Goal: Task Accomplishment & Management: Manage account settings

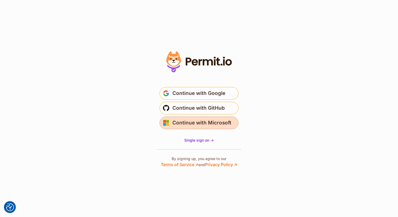
click at [192, 122] on span "Continue with Microsoft" at bounding box center [202, 123] width 59 height 8
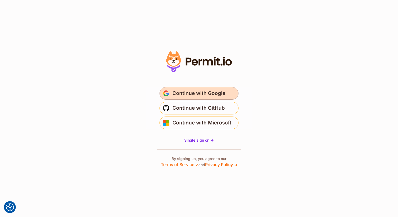
click at [194, 93] on span "Continue with Google" at bounding box center [199, 93] width 53 height 8
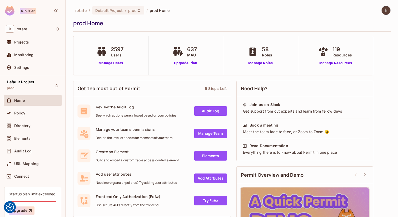
click at [31, 61] on div "Monitoring" at bounding box center [33, 56] width 58 height 13
click at [31, 71] on div "Settings" at bounding box center [33, 67] width 58 height 11
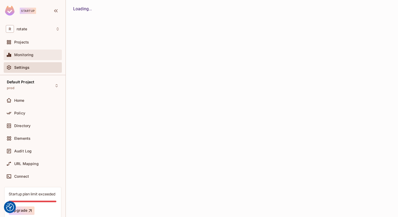
click at [38, 56] on div "Monitoring" at bounding box center [37, 55] width 46 height 4
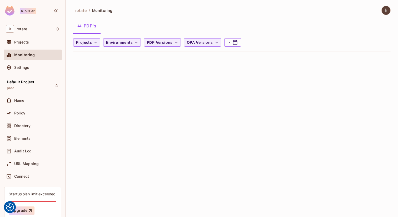
click at [40, 55] on div "Monitoring" at bounding box center [37, 55] width 46 height 4
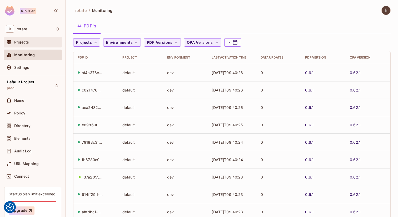
click at [33, 42] on div "Projects" at bounding box center [37, 42] width 46 height 4
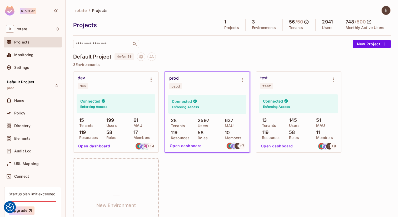
click at [118, 134] on div "58 Roles" at bounding box center [116, 134] width 25 height 9
click at [102, 147] on button "Open dashboard" at bounding box center [94, 146] width 36 height 8
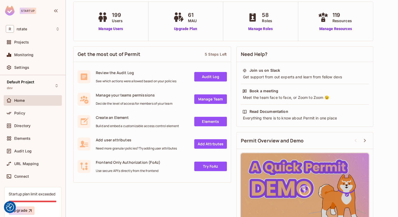
scroll to position [54, 0]
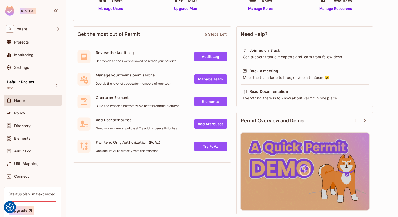
click at [215, 56] on link "Audit Log" at bounding box center [210, 56] width 33 height 9
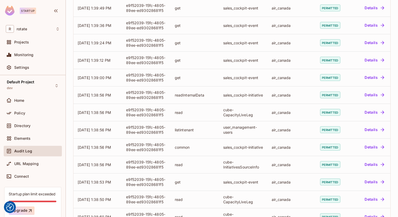
scroll to position [130, 0]
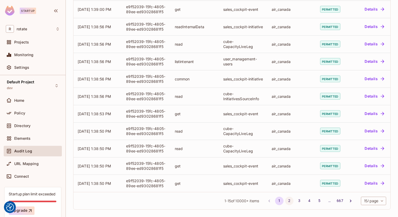
click at [290, 199] on button "2" at bounding box center [289, 201] width 8 height 8
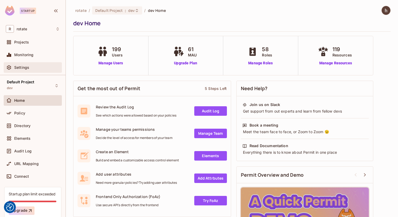
click at [32, 68] on div "Settings" at bounding box center [37, 67] width 46 height 4
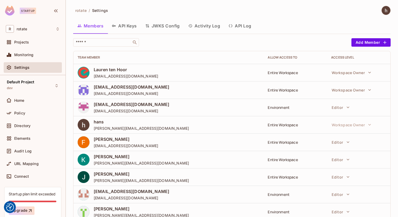
click at [133, 24] on button "API Keys" at bounding box center [124, 25] width 33 height 13
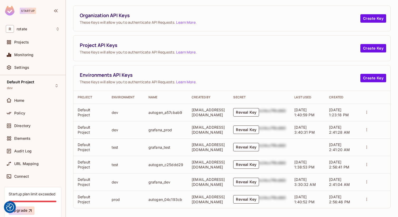
scroll to position [40, 0]
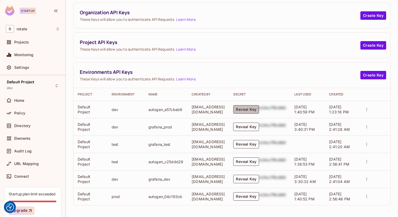
click at [251, 108] on button "Reveal Key" at bounding box center [246, 109] width 26 height 8
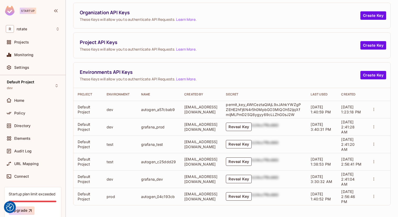
click at [377, 107] on icon "actions" at bounding box center [374, 109] width 5 height 5
click at [292, 108] on div at bounding box center [199, 108] width 398 height 217
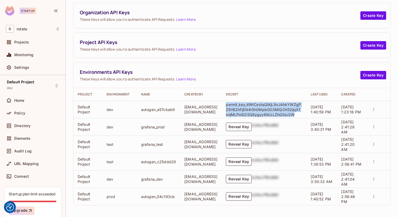
click at [292, 108] on p "permit_key_4WtCeztaQlAjL9xJAhkYWZgPZEHE2hFj6N4r5h0MpbGO3MIQOh52ijqXfmijMLPmD2SQ…" at bounding box center [264, 109] width 76 height 15
click at [245, 115] on p "permit_key_4WtCeztaQlAjL9xJAhkYWZgPZEHE2hFj6N4r5h0MpbGO3MIQOh52ijqXfmijMLPmD2SQ…" at bounding box center [264, 109] width 76 height 15
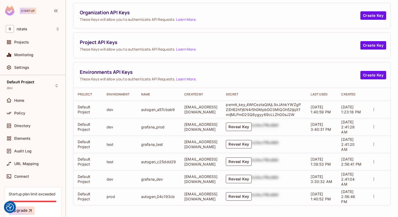
click at [298, 105] on p "permit_key_4WtCeztaQlAjL9xJAhkYWZgPZEHE2hFj6N4r5h0MpbGO3MIQOh52ijqXfmijMLPmD2SQ…" at bounding box center [264, 109] width 76 height 15
click at [293, 112] on p "permit_key_4WtCeztaQlAjL9xJAhkYWZgPZEHE2hFj6N4r5h0MpbGO3MIQOh52ijqXfmijMLPmD2SQ…" at bounding box center [264, 109] width 76 height 15
click at [307, 179] on td "Reveal Key b24cc7f8c660" at bounding box center [264, 178] width 85 height 17
click at [222, 109] on td "[EMAIL_ADDRESS][DOMAIN_NAME]" at bounding box center [201, 109] width 42 height 17
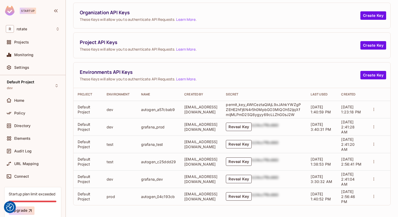
click at [222, 109] on td "[EMAIL_ADDRESS][DOMAIN_NAME]" at bounding box center [201, 109] width 42 height 17
click at [371, 75] on button "Create Key" at bounding box center [374, 75] width 26 height 8
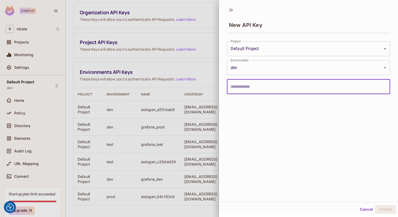
click at [268, 90] on input "text" at bounding box center [308, 86] width 163 height 15
type input "*"
type input "**********"
click at [382, 205] on button "Create" at bounding box center [386, 209] width 21 height 8
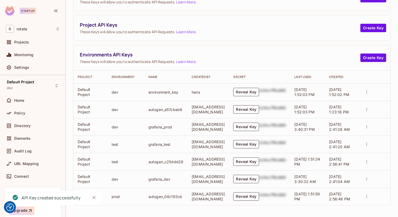
scroll to position [48, 0]
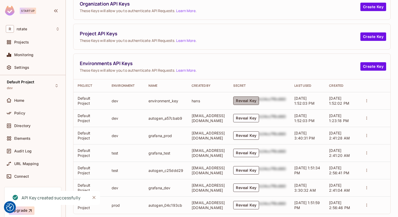
click at [249, 100] on button "Reveal Key" at bounding box center [246, 100] width 26 height 8
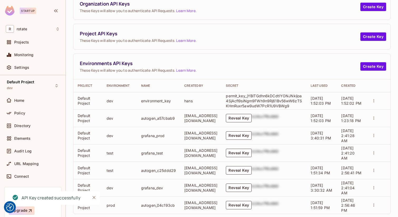
click at [261, 103] on p "permit_key_jYBlTGdhn6kDCdtIYONJNkijoa4SjAcfl9siNgm9FWh9n9Rj61Bv56wW6zTSKHmRuxr5…" at bounding box center [264, 100] width 76 height 15
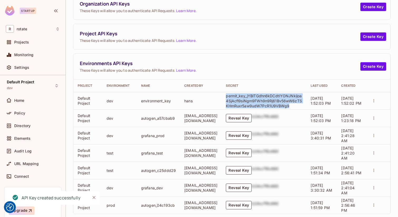
click at [261, 103] on p "permit_key_jYBlTGdhn6kDCdtIYONJNkijoa4SjAcfl9siNgm9FWh9n9Rj61Bv56wW6zTSKHmRuxr5…" at bounding box center [264, 100] width 76 height 15
copy p "permit_key_jYBlTGdhn6kDCdtIYONJNkijoa4SjAcfl9siNgm9FWh9n9Rj61Bv56wW6zTSKHmRuxr5…"
click at [248, 118] on button "Reveal Key" at bounding box center [239, 118] width 26 height 8
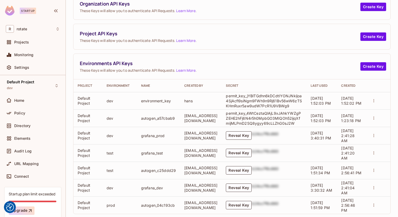
click at [280, 113] on p "permit_key_4WtCeztaQlAjL9xJAhkYWZgPZEHE2hFj6N4r5h0MpbGO3MIQOh52ijqXfmijMLPmD2SQ…" at bounding box center [264, 118] width 76 height 15
click at [274, 99] on p "permit_key_jYBlTGdhn6kDCdtIYONJNkijoa4SjAcfl9siNgm9FWh9n9Rj61Bv56wW6zTSKHmRuxr5…" at bounding box center [264, 100] width 76 height 15
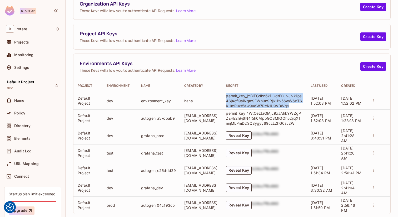
click at [274, 99] on p "permit_key_jYBlTGdhn6kDCdtIYONJNkijoa4SjAcfl9siNgm9FWh9n9Rj61Bv56wW6zTSKHmRuxr5…" at bounding box center [264, 100] width 76 height 15
copy p "permit_key_jYBlTGdhn6kDCdtIYONJNkijoa4SjAcfl9siNgm9FWh9n9Rj61Bv56wW6zTSKHmRuxr5…"
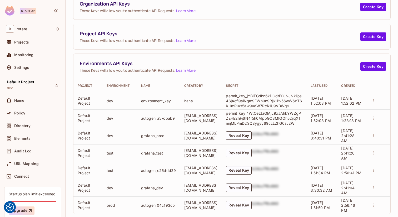
click at [232, 118] on p "permit_key_4WtCeztaQlAjL9xJAhkYWZgPZEHE2hFj6N4r5h0MpbGO3MIQOh52ijqXfmijMLPmD2SQ…" at bounding box center [264, 118] width 76 height 15
click at [274, 103] on p "permit_key_jYBlTGdhn6kDCdtIYONJNkijoa4SjAcfl9siNgm9FWh9n9Rj61Bv56wW6zTSKHmRuxr5…" at bounding box center [264, 100] width 76 height 15
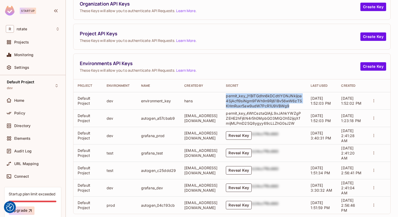
click at [274, 103] on p "permit_key_jYBlTGdhn6kDCdtIYONJNkijoa4SjAcfl9siNgm9FWh9n9Rj61Bv56wW6zTSKHmRuxr5…" at bounding box center [264, 100] width 76 height 15
copy p "permit_key_jYBlTGdhn6kDCdtIYONJNkijoa4SjAcfl9siNgm9FWh9n9Rj61Bv56wW6zTSKHmRuxr5…"
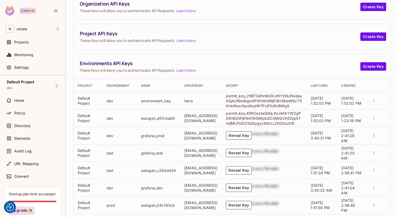
click at [277, 119] on p "permit_key_4WtCeztaQlAjL9xJAhkYWZgPZEHE2hFj6N4r5h0MpbGO3MIQOh52ijqXfmijMLPmD2SQ…" at bounding box center [264, 118] width 76 height 15
click at [377, 99] on icon "actions" at bounding box center [374, 100] width 5 height 5
click at [270, 105] on div at bounding box center [199, 108] width 398 height 217
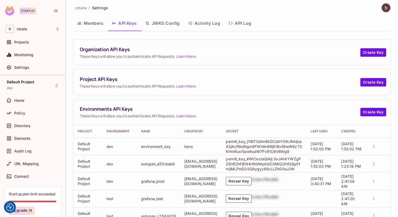
scroll to position [0, 0]
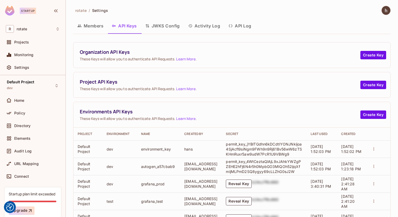
click at [202, 30] on button "Activity Log" at bounding box center [204, 25] width 41 height 13
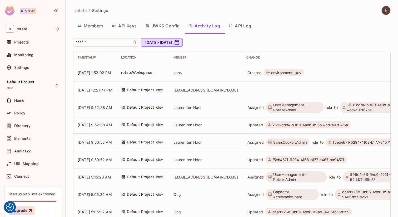
click at [208, 91] on span "[EMAIL_ADDRESS][DOMAIN_NAME]" at bounding box center [206, 90] width 65 height 4
click at [18, 52] on div "Monitoring" at bounding box center [33, 55] width 54 height 6
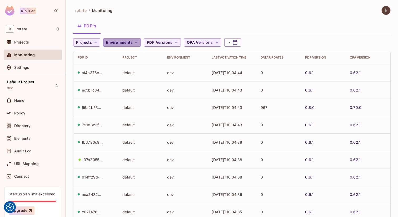
click at [124, 43] on span "Environments" at bounding box center [119, 42] width 27 height 7
click at [124, 43] on div at bounding box center [199, 108] width 398 height 217
click at [192, 42] on span "OPA Versions" at bounding box center [200, 42] width 26 height 7
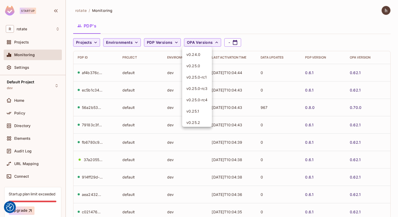
click at [165, 40] on div at bounding box center [199, 108] width 398 height 217
click at [168, 42] on span "PDP Versions" at bounding box center [160, 42] width 26 height 7
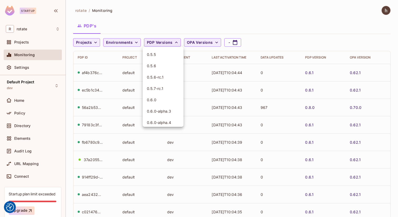
click at [168, 42] on div at bounding box center [199, 108] width 398 height 217
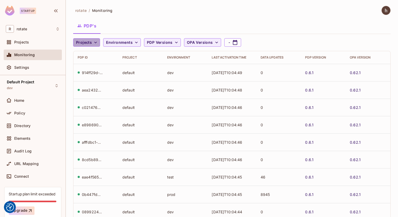
click at [90, 40] on span "Projects" at bounding box center [84, 42] width 16 height 7
click at [90, 40] on div at bounding box center [199, 108] width 398 height 217
click at [127, 66] on td "default" at bounding box center [140, 72] width 45 height 17
click at [47, 65] on div "Settings" at bounding box center [33, 67] width 54 height 6
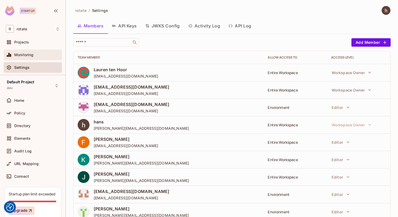
click at [44, 56] on div "Monitoring" at bounding box center [37, 55] width 46 height 4
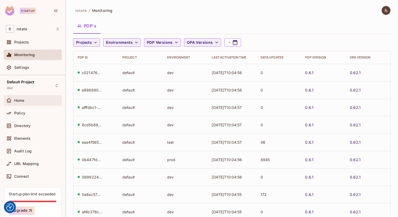
click at [32, 100] on div "Home" at bounding box center [37, 100] width 46 height 4
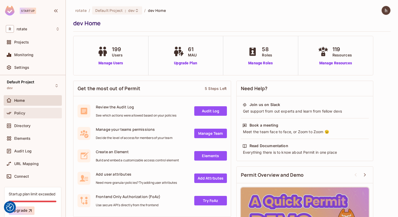
click at [36, 114] on div "Policy" at bounding box center [37, 113] width 46 height 4
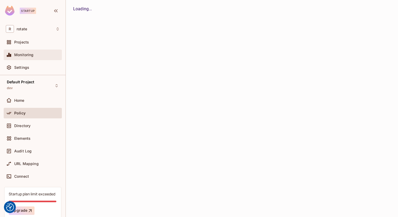
click at [28, 51] on div "Monitoring" at bounding box center [33, 55] width 58 height 11
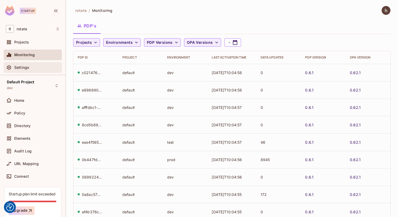
click at [24, 66] on span "Settings" at bounding box center [21, 67] width 15 height 4
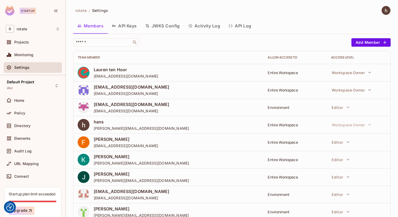
click at [119, 25] on button "API Keys" at bounding box center [124, 25] width 33 height 13
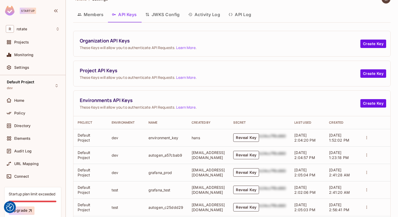
scroll to position [22, 0]
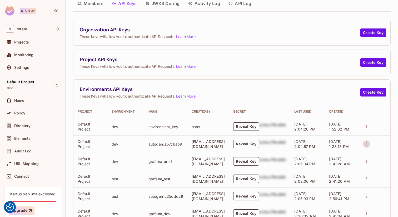
click at [369, 146] on icon "actions" at bounding box center [367, 144] width 5 height 5
click at [379, 154] on p "Rotate Key" at bounding box center [379, 154] width 22 height 6
click at [250, 146] on button "Reveal Key" at bounding box center [246, 144] width 26 height 8
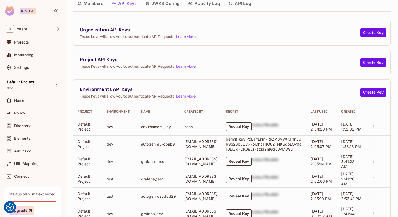
click at [264, 144] on p "permit_key_PxDHfEnmkRRZV3VWtKH1nEUR9S28p5QV7kbjDhbH1O02TNKSqbEOy0qr0LiCjd72K08L…" at bounding box center [264, 143] width 76 height 15
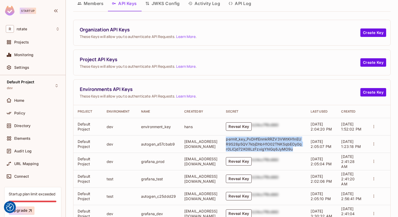
click at [264, 144] on p "permit_key_PxDHfEnmkRRZV3VWtKH1nEUR9S28p5QV7kbjDhbH1O02TNKSqbEOy0qr0LiCjd72K08L…" at bounding box center [264, 143] width 76 height 15
copy p "permit_key_PxDHfEnmkRRZV3VWtKH1nEUR9S28p5QV7kbjDhbH1O02TNKSqbEOy0qr0LiCjd72K08L…"
click at [300, 110] on div "Secret" at bounding box center [264, 111] width 76 height 4
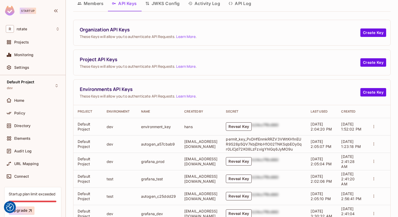
click at [374, 125] on icon "actions" at bounding box center [374, 126] width 1 height 3
click at [380, 143] on li "Delete Key" at bounding box center [374, 146] width 40 height 9
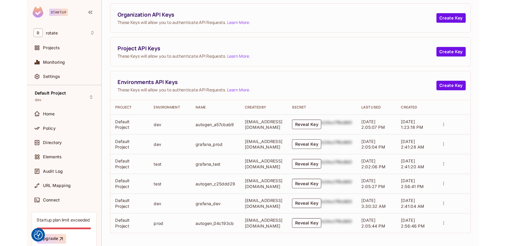
scroll to position [40, 0]
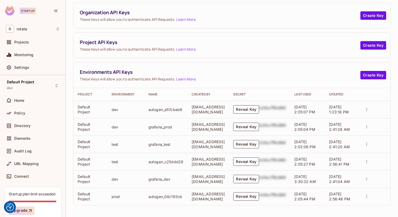
click at [343, 9] on span "Organization API Keys" at bounding box center [220, 12] width 281 height 7
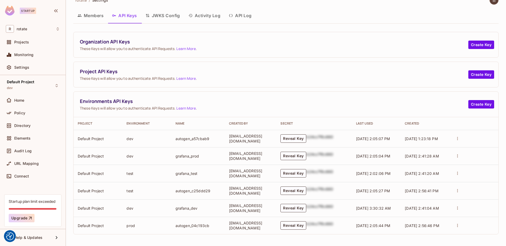
scroll to position [10, 0]
click at [301, 140] on button "Reveal Key" at bounding box center [293, 138] width 26 height 8
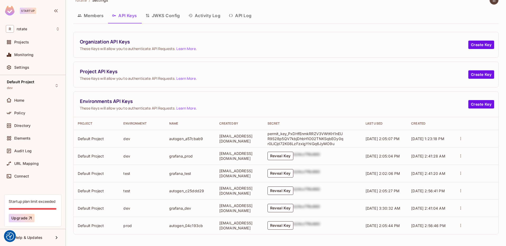
click at [313, 139] on p "permit_key_PxDHfEnmkRRZV3VWtKH1nEUR9S28p5QV7kbjDhbH1O02TNKSqbEOy0qr0LiCjd72K08L…" at bounding box center [305, 138] width 76 height 15
click at [334, 111] on div "Environments API Keys These Keys will allow you to authenticate API Requests. L…" at bounding box center [286, 105] width 425 height 26
click at [398, 137] on icon "actions" at bounding box center [460, 138] width 5 height 5
click at [398, 101] on div at bounding box center [253, 123] width 506 height 246
click at [29, 58] on div "Monitoring" at bounding box center [33, 55] width 58 height 11
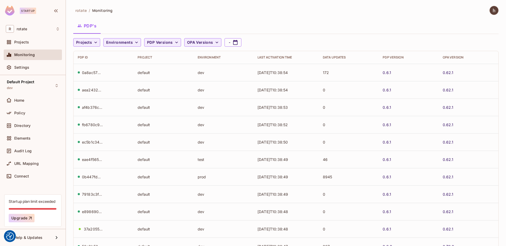
click at [160, 62] on th "Project" at bounding box center [163, 57] width 60 height 13
click at [279, 52] on th "Last Activation Time" at bounding box center [285, 57] width 65 height 13
click at [279, 61] on th "Last Activation Time" at bounding box center [285, 57] width 65 height 13
click at [281, 74] on td "[DATE]T10:39:17" at bounding box center [285, 72] width 65 height 17
click at [273, 162] on td "[DATE]T10:39:12" at bounding box center [285, 159] width 65 height 17
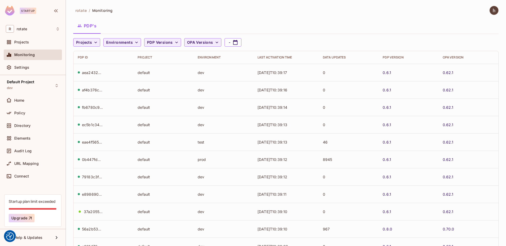
click at [273, 162] on td "[DATE]T10:39:12" at bounding box center [285, 159] width 65 height 17
click at [222, 125] on td "dev" at bounding box center [223, 124] width 60 height 17
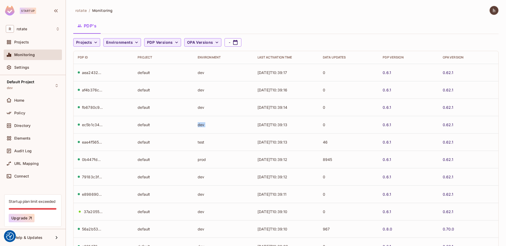
click at [222, 125] on td "dev" at bounding box center [223, 124] width 60 height 17
click at [132, 41] on button "Environments" at bounding box center [122, 42] width 38 height 8
click at [127, 53] on div "No results found" at bounding box center [123, 55] width 40 height 13
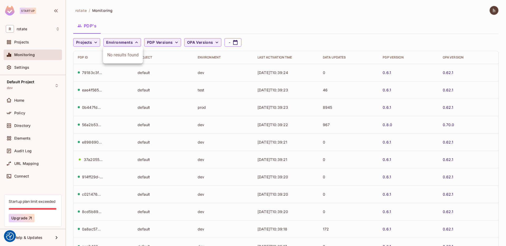
click at [127, 53] on div "No results found" at bounding box center [123, 55] width 40 height 13
click at [91, 42] on div at bounding box center [253, 123] width 506 height 246
click at [94, 41] on icon "button" at bounding box center [95, 42] width 5 height 5
click at [94, 54] on span "Default Project" at bounding box center [90, 54] width 26 height 5
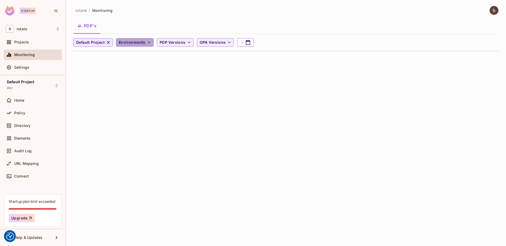
click at [128, 43] on span "Environments" at bounding box center [132, 42] width 27 height 7
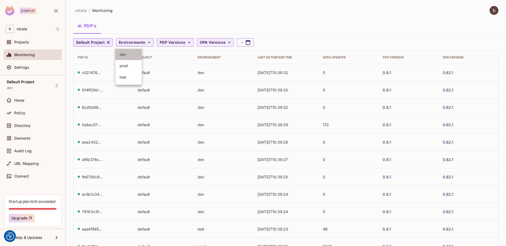
click at [128, 52] on span "dev" at bounding box center [129, 54] width 18 height 5
click at [180, 75] on td "default" at bounding box center [163, 72] width 60 height 17
click at [91, 69] on td "37a20552-2d3a-4dd1-bb5f-07136b54e6cf" at bounding box center [104, 72] width 60 height 17
click at [91, 73] on div "37a20552-2d3a-4dd1-bb5f-07136b54e6cf" at bounding box center [94, 72] width 21 height 5
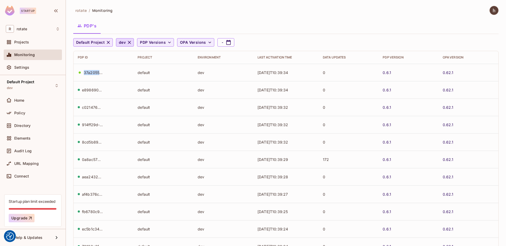
click at [91, 73] on div "37a20552-2d3a-4dd1-bb5f-07136b54e6cf" at bounding box center [94, 72] width 21 height 5
click at [94, 177] on div "37a20552-2d3a-4dd1-bb5f-07136b54e6cf" at bounding box center [94, 176] width 21 height 5
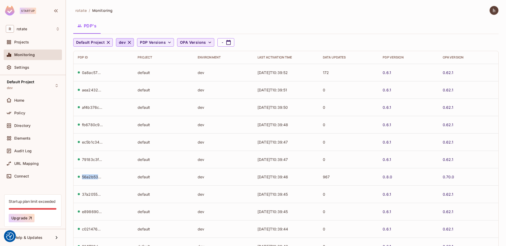
click at [190, 44] on span "OPA Versions" at bounding box center [193, 42] width 26 height 7
click at [190, 44] on div at bounding box center [253, 123] width 506 height 246
click at [161, 44] on span "PDP Versions" at bounding box center [153, 42] width 26 height 7
click at [228, 44] on div at bounding box center [253, 123] width 506 height 246
click at [37, 53] on div "Monitoring" at bounding box center [37, 55] width 46 height 4
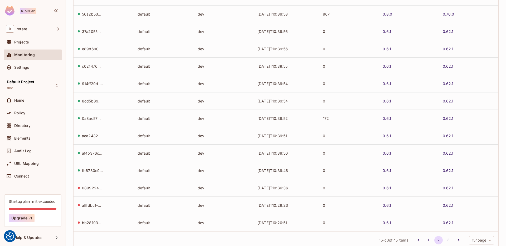
scroll to position [108, 0]
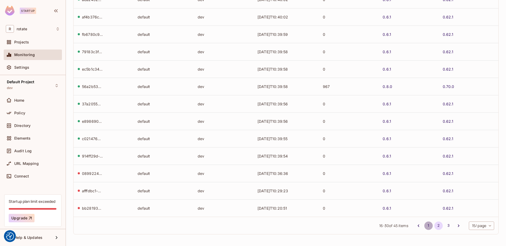
click at [398, 217] on button "1" at bounding box center [428, 226] width 8 height 8
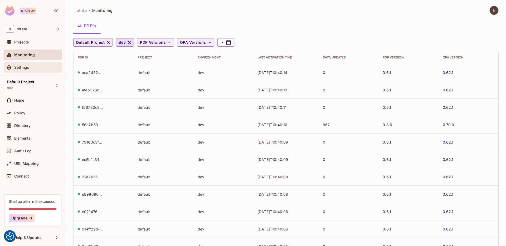
click at [35, 70] on div "Settings" at bounding box center [33, 67] width 54 height 6
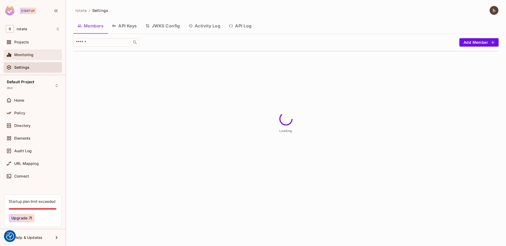
click at [37, 50] on div "Monitoring" at bounding box center [33, 55] width 58 height 11
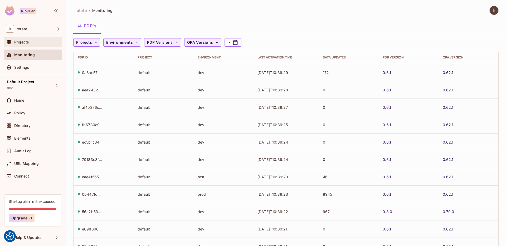
click at [44, 46] on div "Projects" at bounding box center [33, 42] width 58 height 11
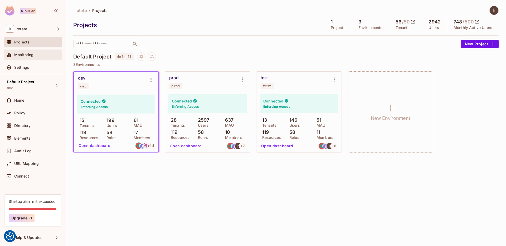
click at [38, 58] on div "Monitoring" at bounding box center [33, 55] width 58 height 11
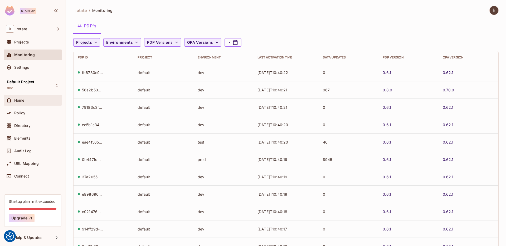
click at [41, 100] on div "Home" at bounding box center [37, 100] width 46 height 4
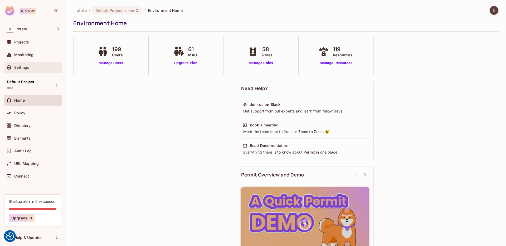
click at [42, 68] on div "Settings" at bounding box center [37, 67] width 46 height 4
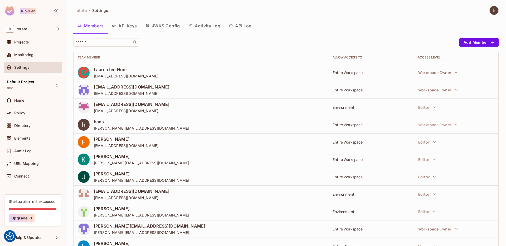
click at [125, 27] on button "API Keys" at bounding box center [124, 25] width 33 height 13
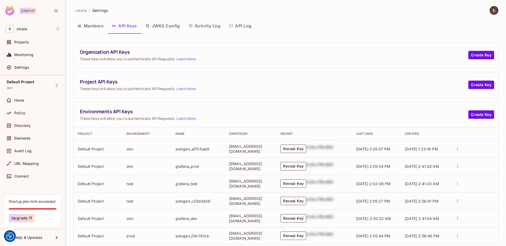
click at [166, 27] on button "JWKS Config" at bounding box center [162, 25] width 43 height 13
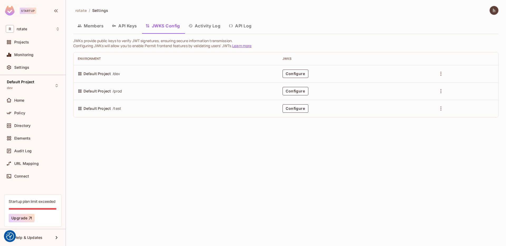
click at [204, 26] on button "Activity Log" at bounding box center [204, 25] width 41 height 13
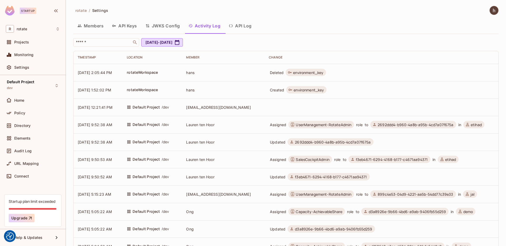
click at [237, 110] on td "[EMAIL_ADDRESS][DOMAIN_NAME]" at bounding box center [223, 107] width 83 height 17
click at [240, 25] on button "API Log" at bounding box center [240, 25] width 31 height 13
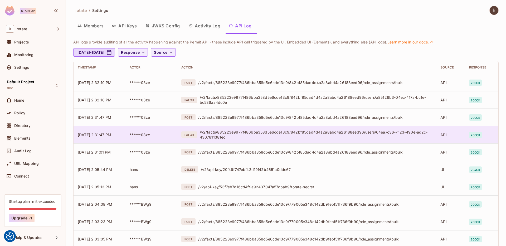
click at [268, 136] on div "/v2/facts/885223e9977f486bba358d5e6cde13c9/842bf85dad4d4a2a8abd4a26188eed96/use…" at bounding box center [316, 135] width 232 height 10
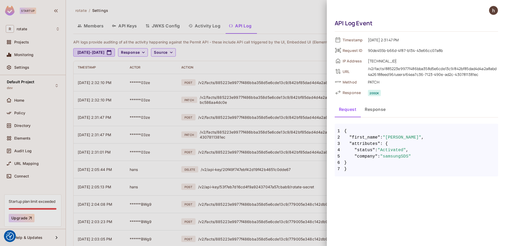
click at [260, 136] on div at bounding box center [253, 123] width 506 height 246
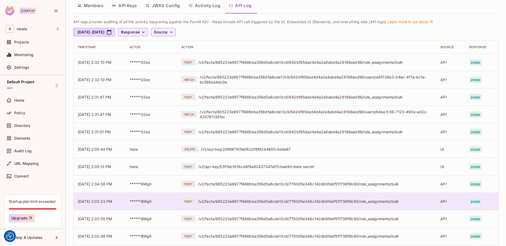
scroll to position [17, 0]
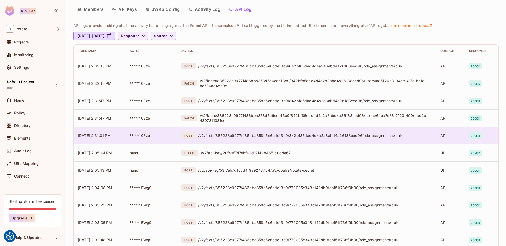
click at [294, 134] on div "/v2/facts/885223e9977f486bba358d5e6cde13c9/842bf85dad4d4a2a8abd4a26188eed96/rol…" at bounding box center [315, 135] width 234 height 5
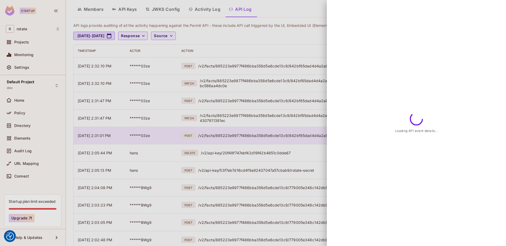
click at [294, 134] on div at bounding box center [253, 123] width 506 height 246
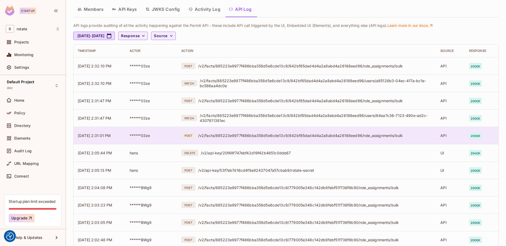
click at [143, 137] on span "******03ze" at bounding box center [140, 135] width 21 height 4
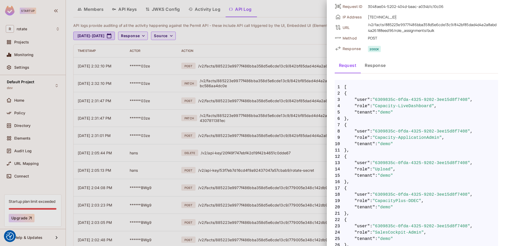
scroll to position [0, 0]
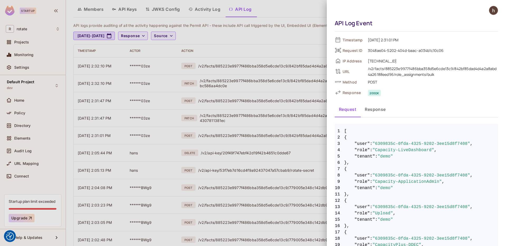
click at [373, 109] on button "Response" at bounding box center [375, 109] width 30 height 13
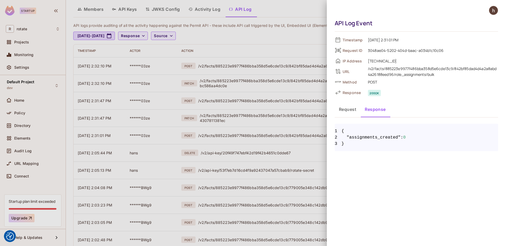
click at [354, 114] on button "Request" at bounding box center [348, 109] width 26 height 13
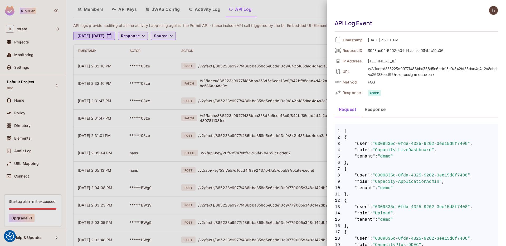
click at [301, 131] on div at bounding box center [253, 123] width 506 height 246
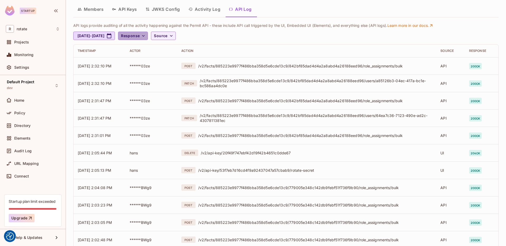
click at [140, 37] on span "Response" at bounding box center [130, 36] width 19 height 7
click at [151, 37] on div at bounding box center [253, 123] width 506 height 246
click at [30, 114] on div "Policy" at bounding box center [37, 113] width 46 height 4
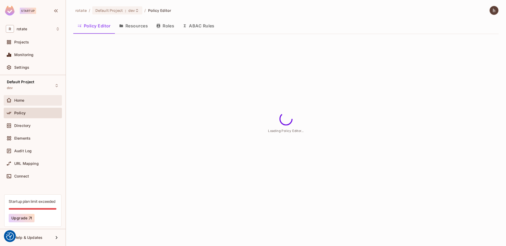
click at [36, 104] on div "Home" at bounding box center [33, 100] width 58 height 11
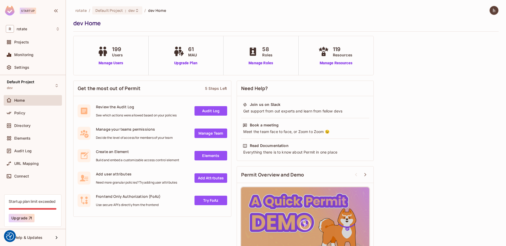
click at [39, 120] on div "Policy" at bounding box center [33, 114] width 58 height 13
click at [40, 127] on div "Directory" at bounding box center [37, 126] width 46 height 4
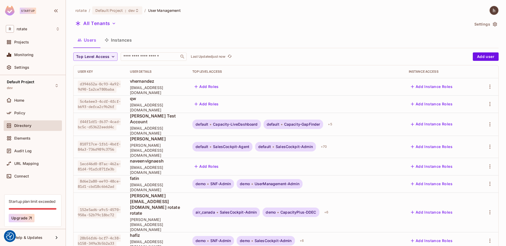
click at [28, 127] on span "Directory" at bounding box center [22, 126] width 17 height 4
